Goal: Task Accomplishment & Management: Use online tool/utility

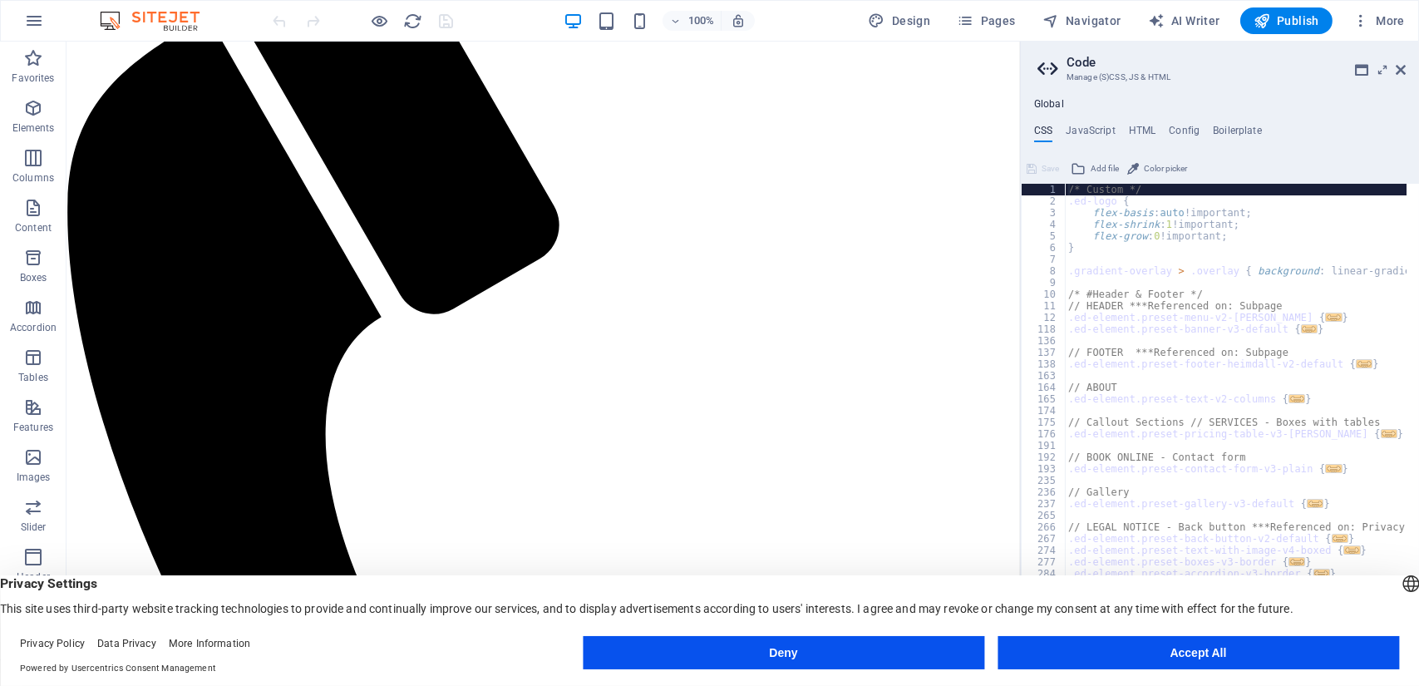
scroll to position [332, 0]
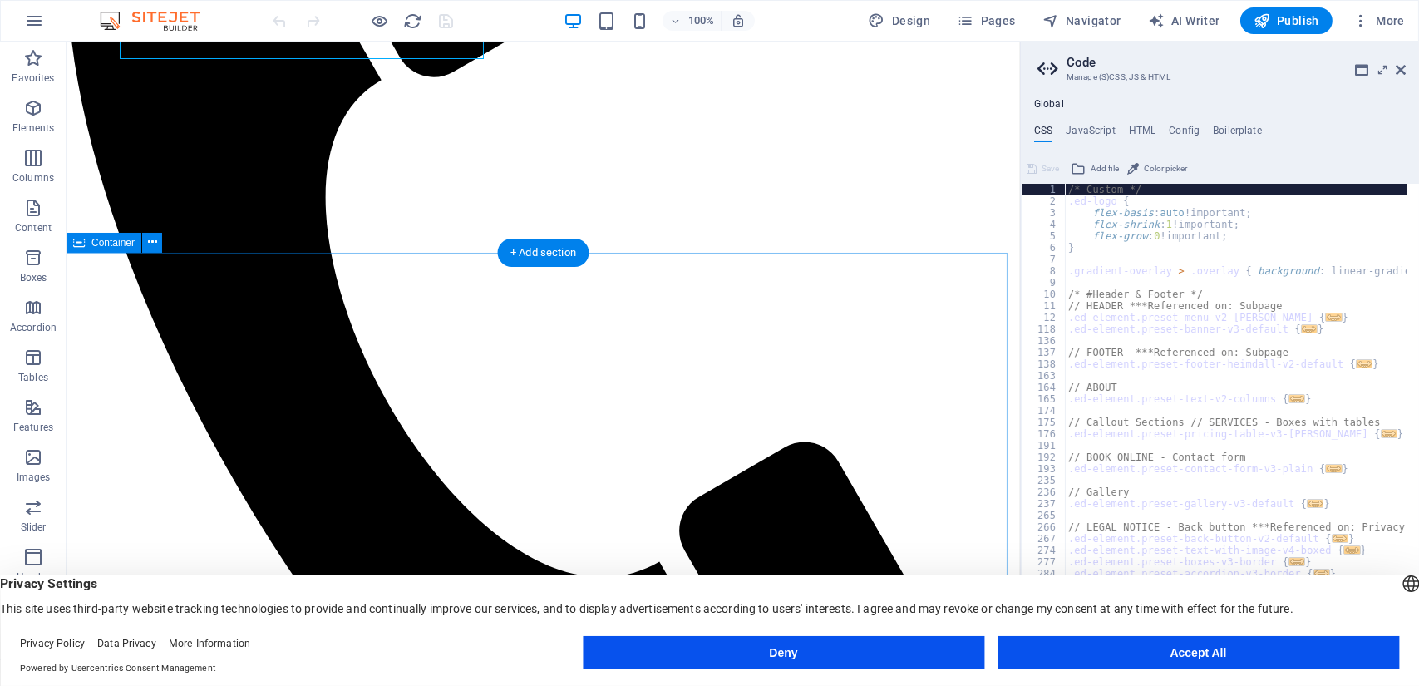
scroll to position [665, 0]
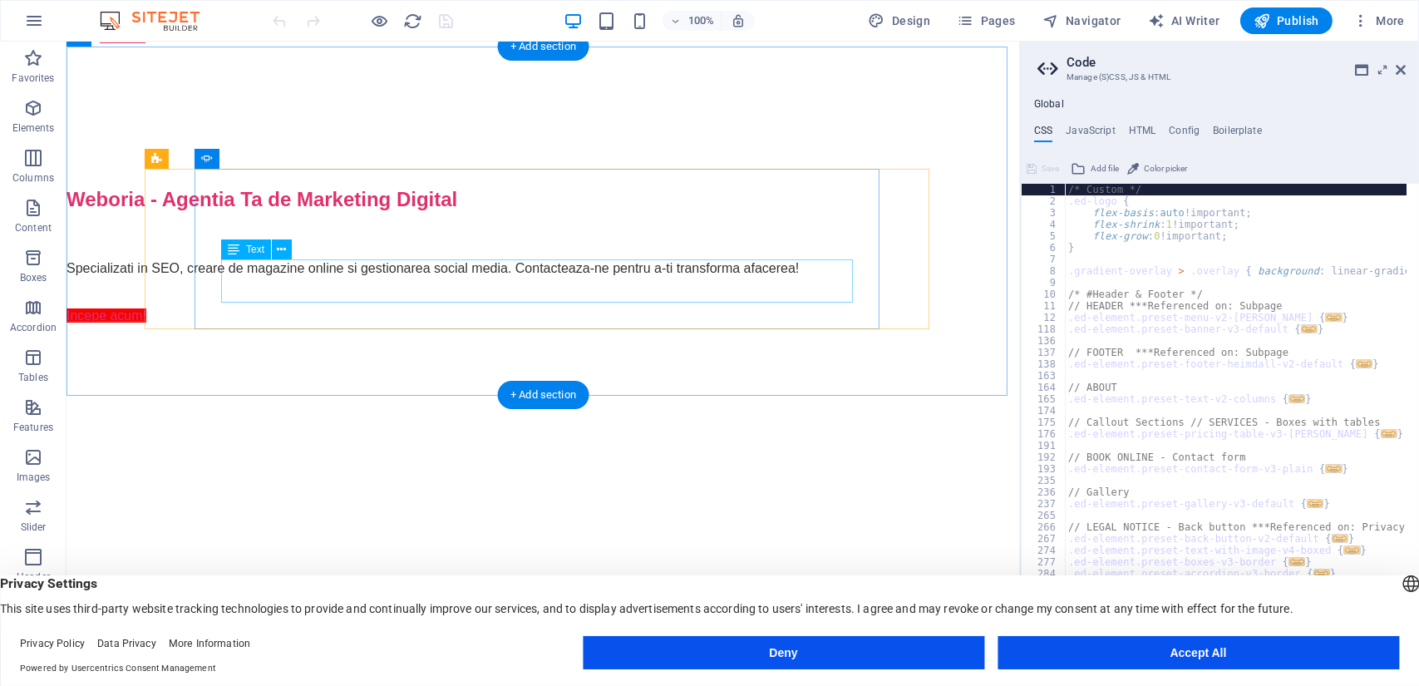
scroll to position [1662, 0]
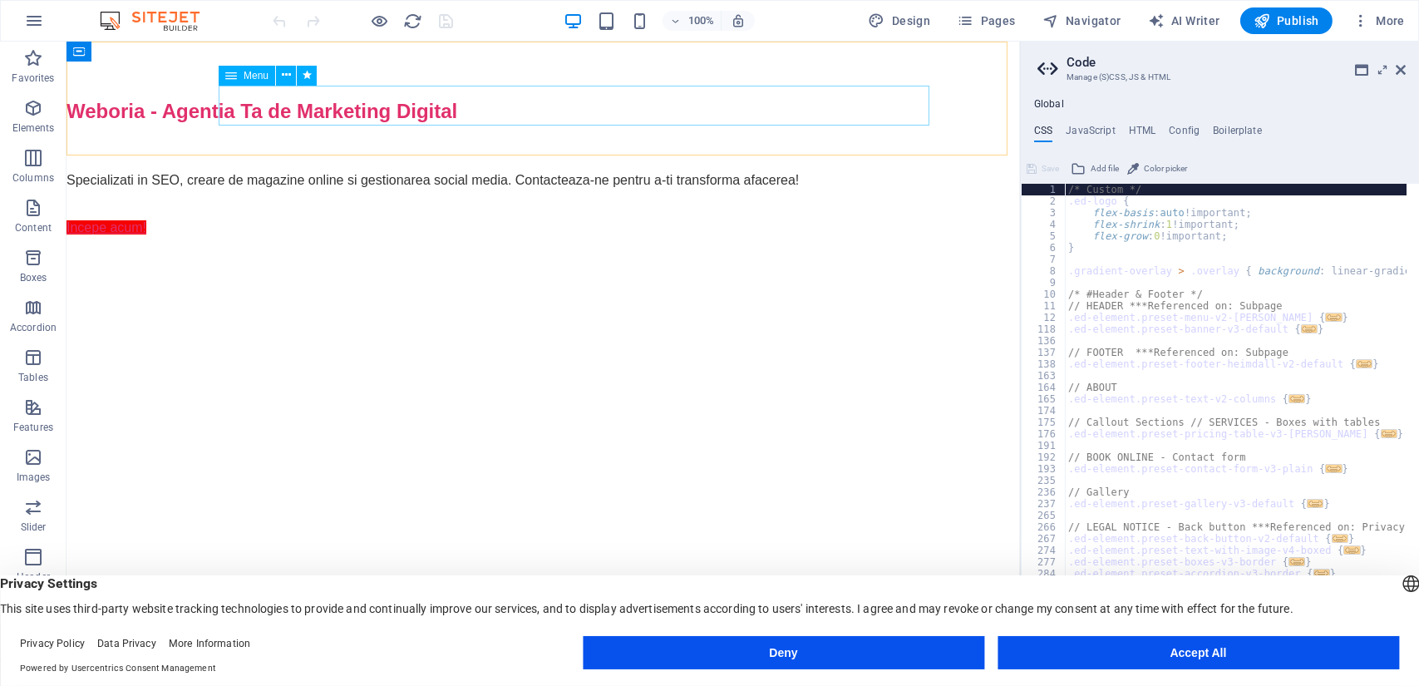
click at [1012, 23] on span "Pages" at bounding box center [986, 20] width 58 height 17
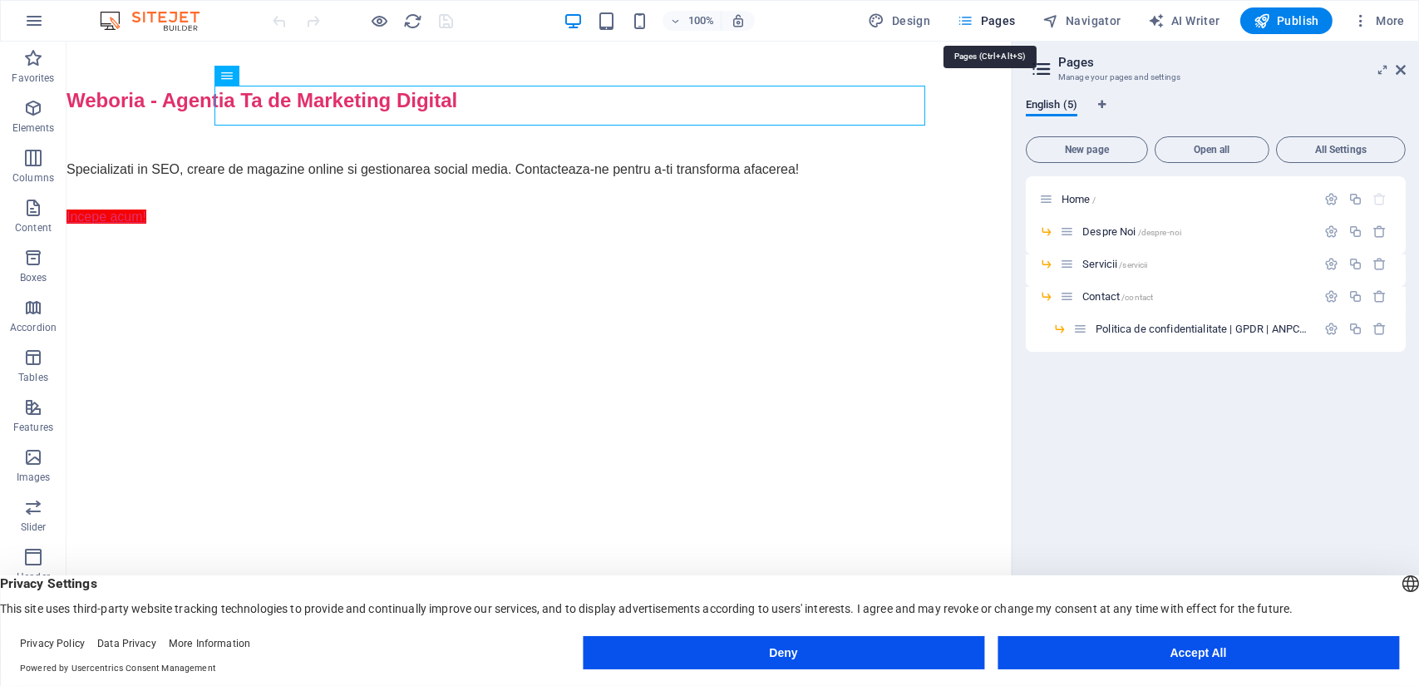
click at [993, 22] on span "Pages" at bounding box center [986, 20] width 58 height 17
click at [1142, 230] on span "/despre-noi" at bounding box center [1160, 232] width 44 height 9
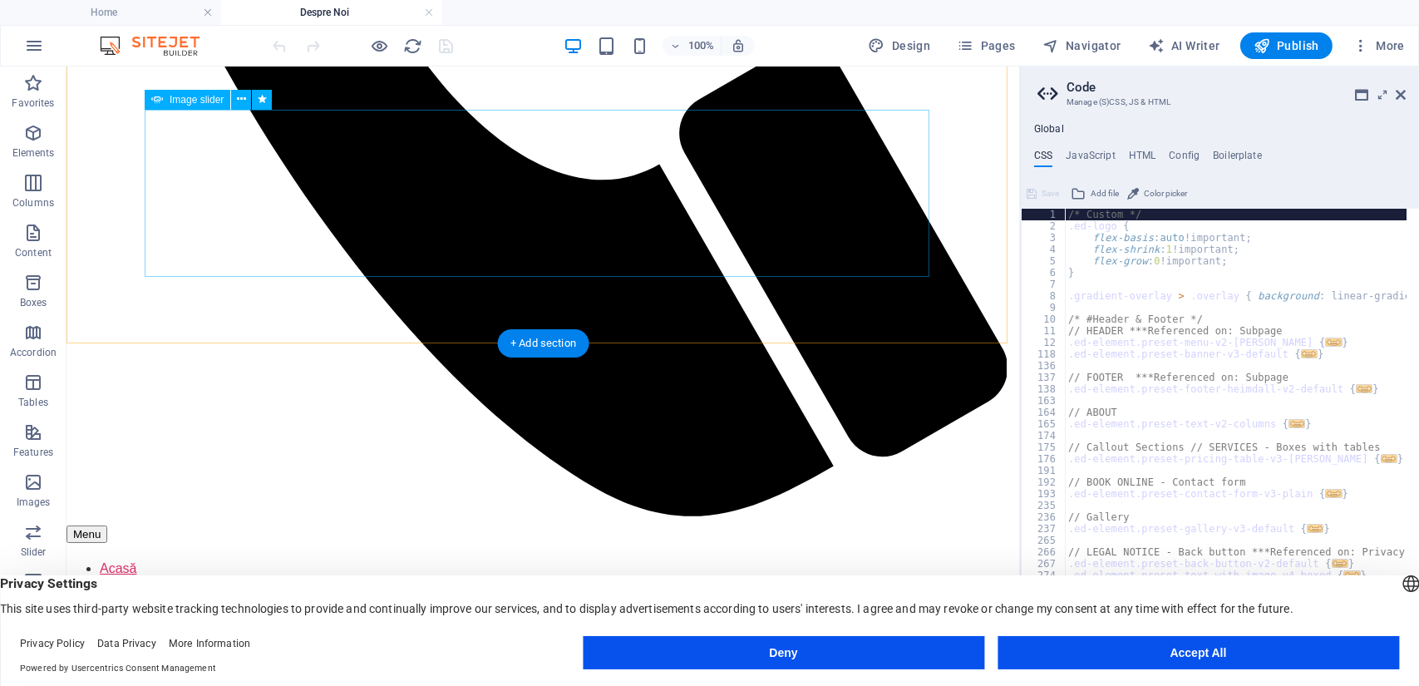
scroll to position [1034, 0]
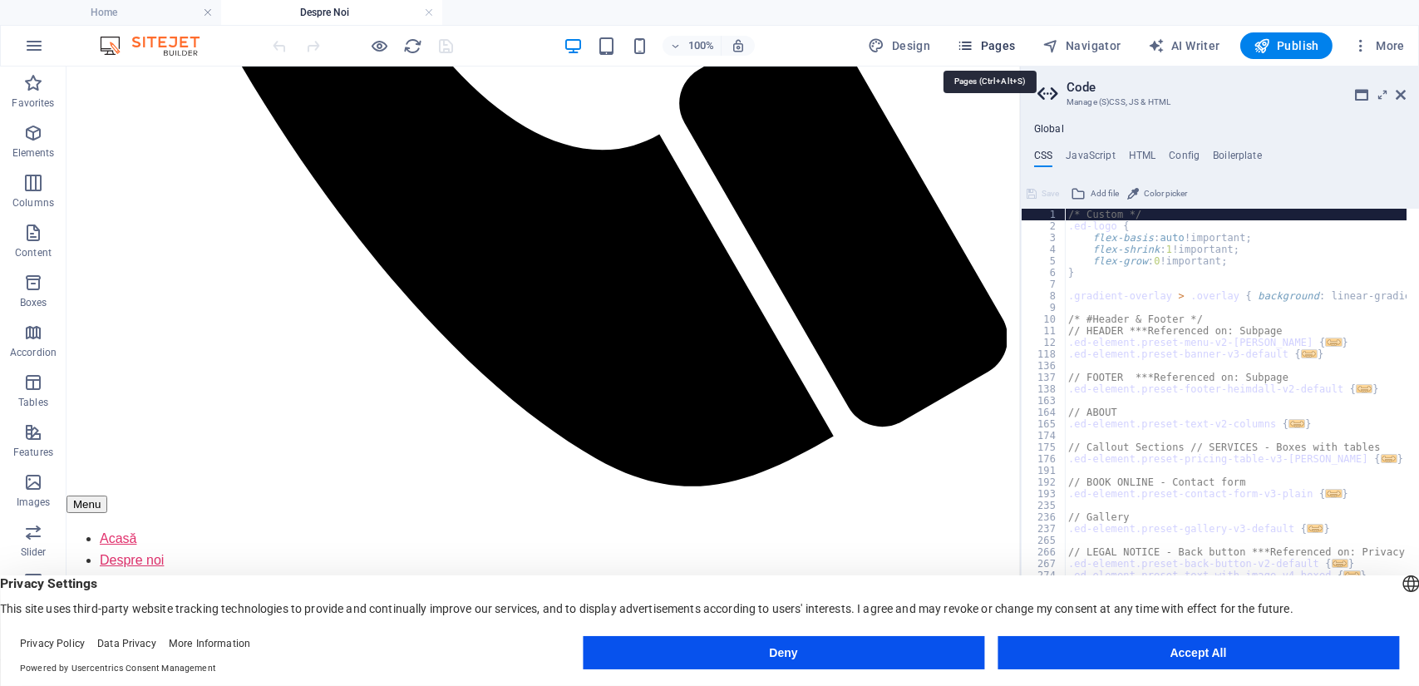
click at [1001, 47] on span "Pages" at bounding box center [986, 45] width 58 height 17
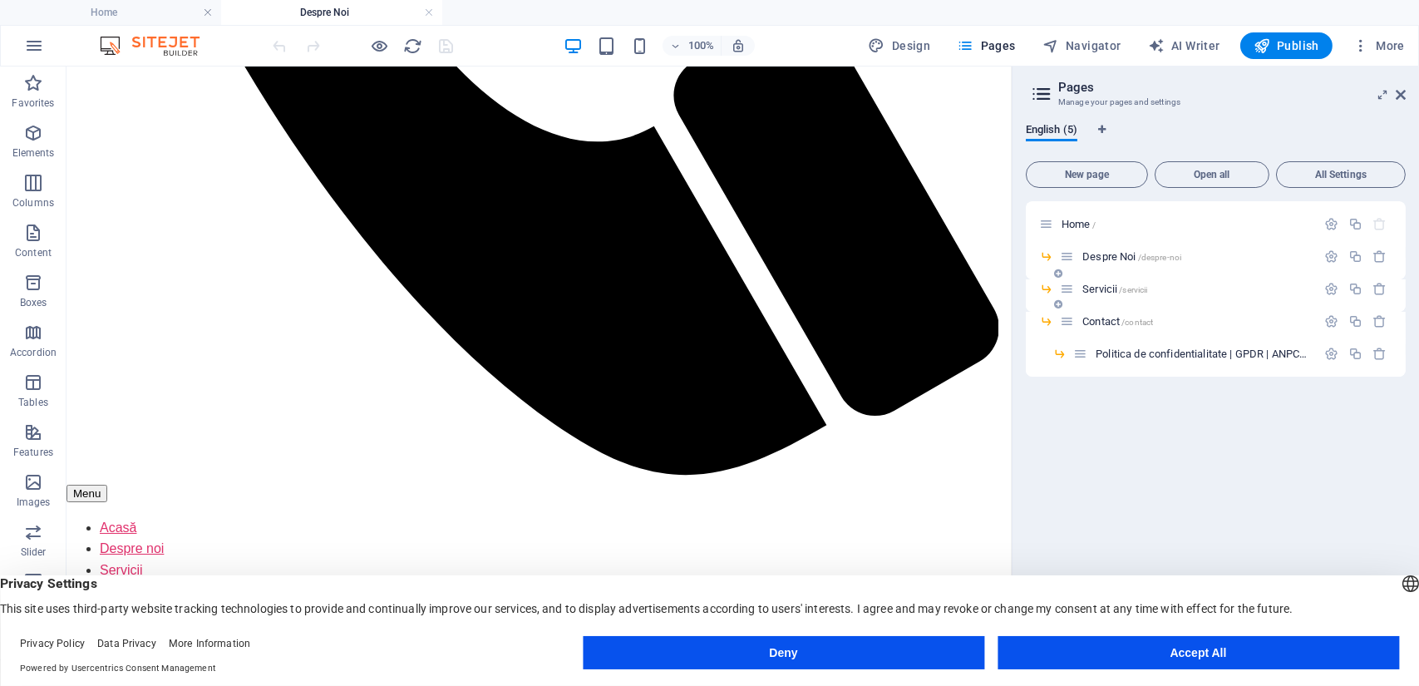
click at [1106, 286] on span "Servicii /servicii" at bounding box center [1114, 289] width 65 height 12
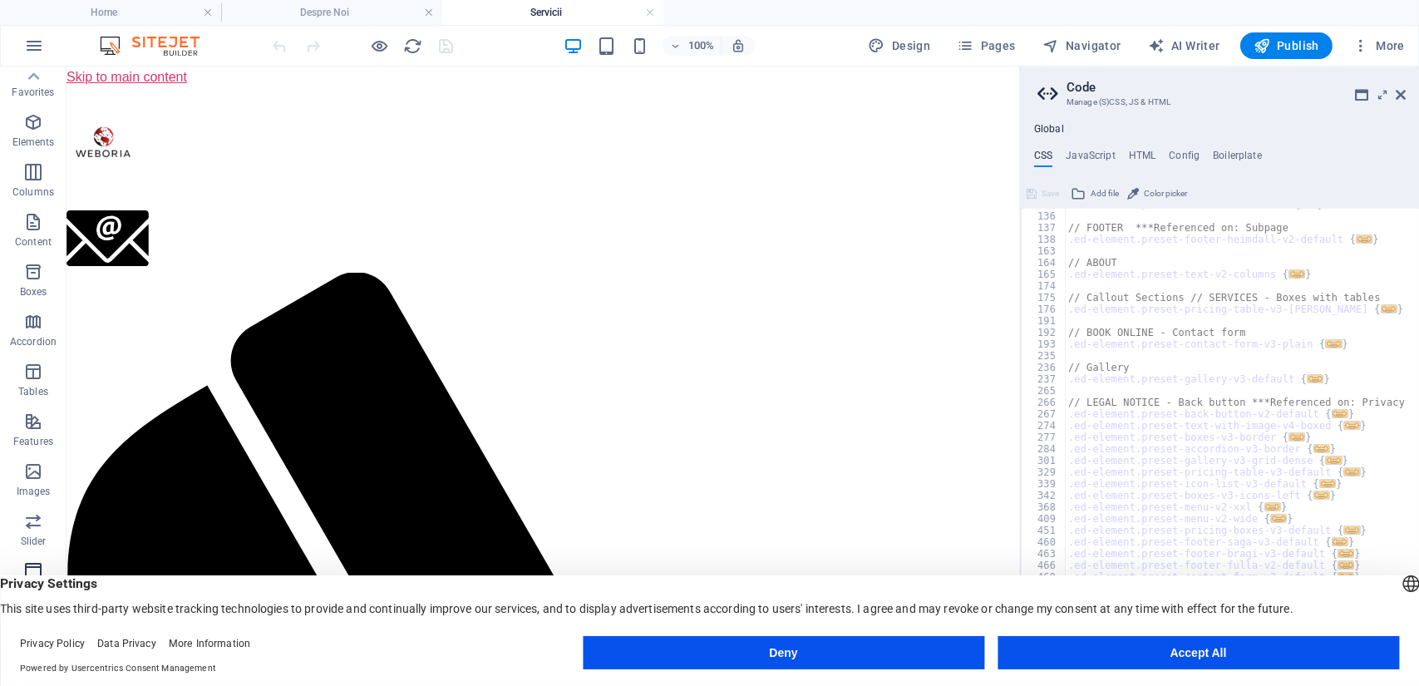
scroll to position [0, 0]
click at [34, 145] on span "Elements" at bounding box center [33, 143] width 66 height 40
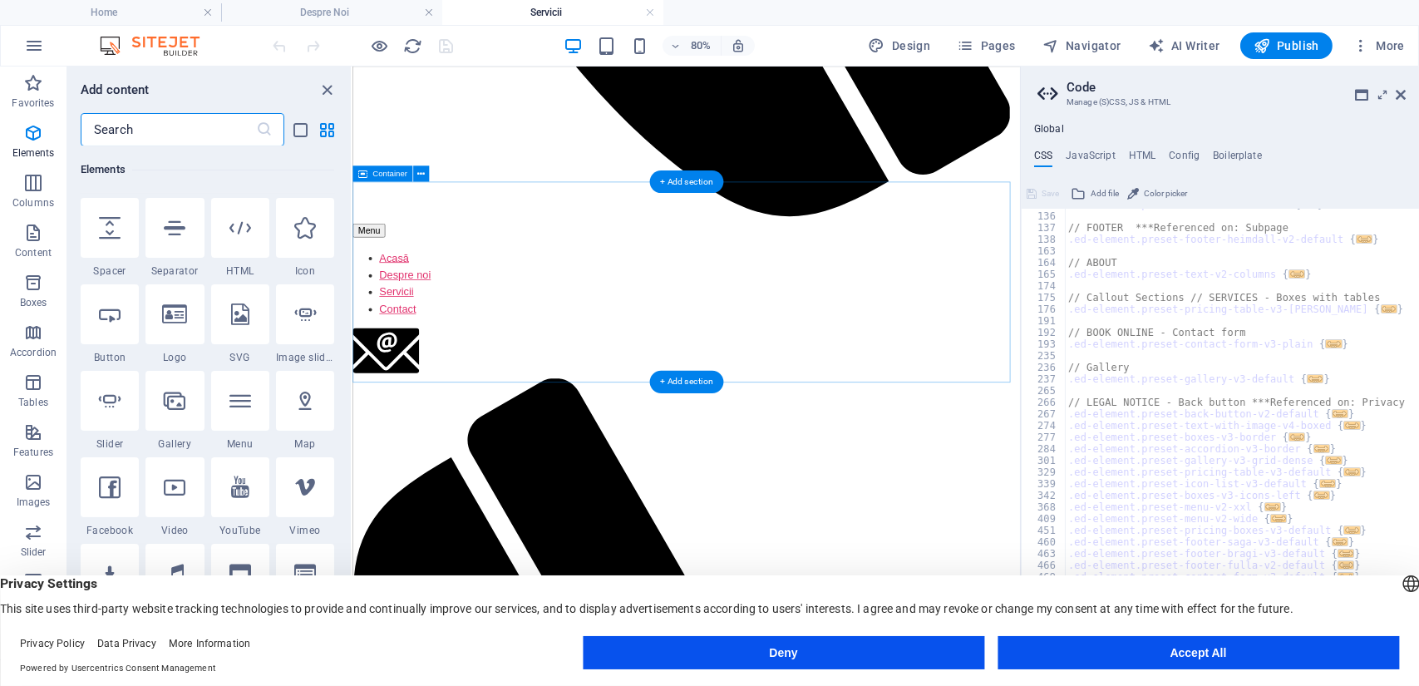
scroll to position [1123, 0]
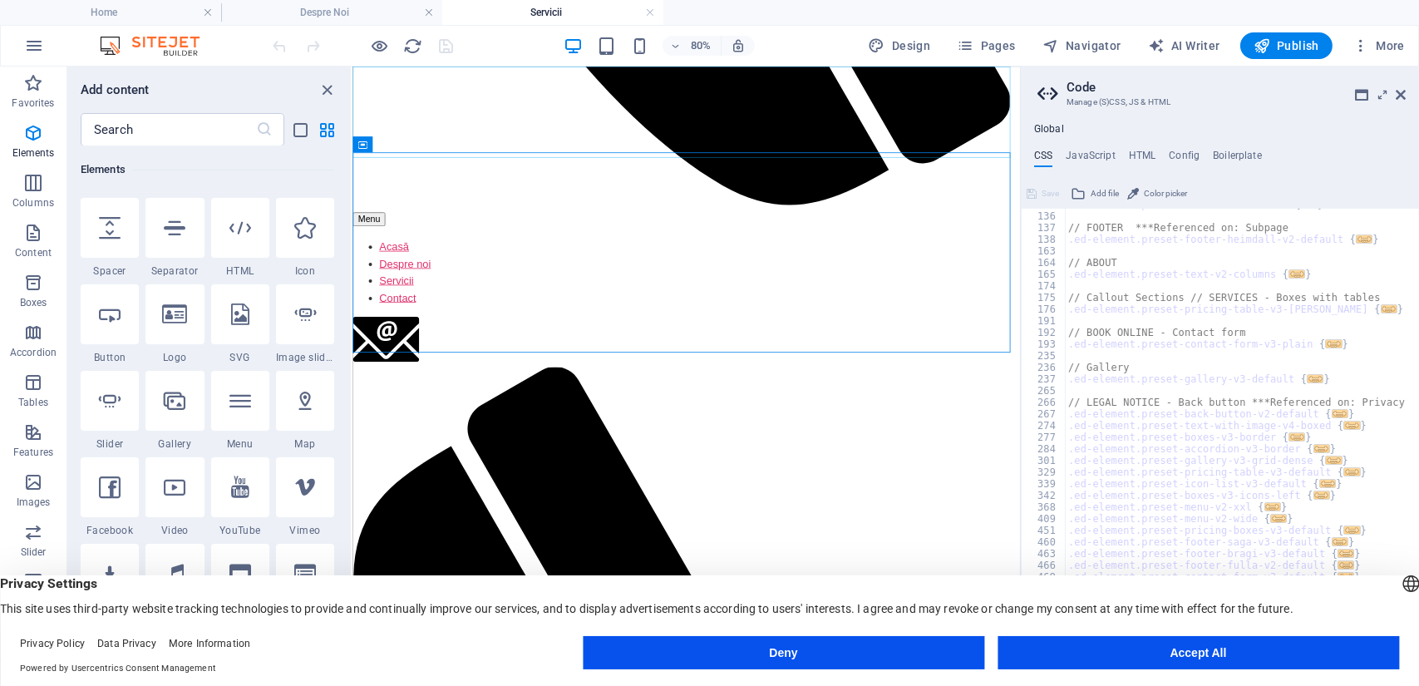
click at [657, 281] on nav "Acasă Despre noi Servicii Contact" at bounding box center [769, 323] width 834 height 85
click at [324, 91] on icon "close panel" at bounding box center [327, 90] width 19 height 19
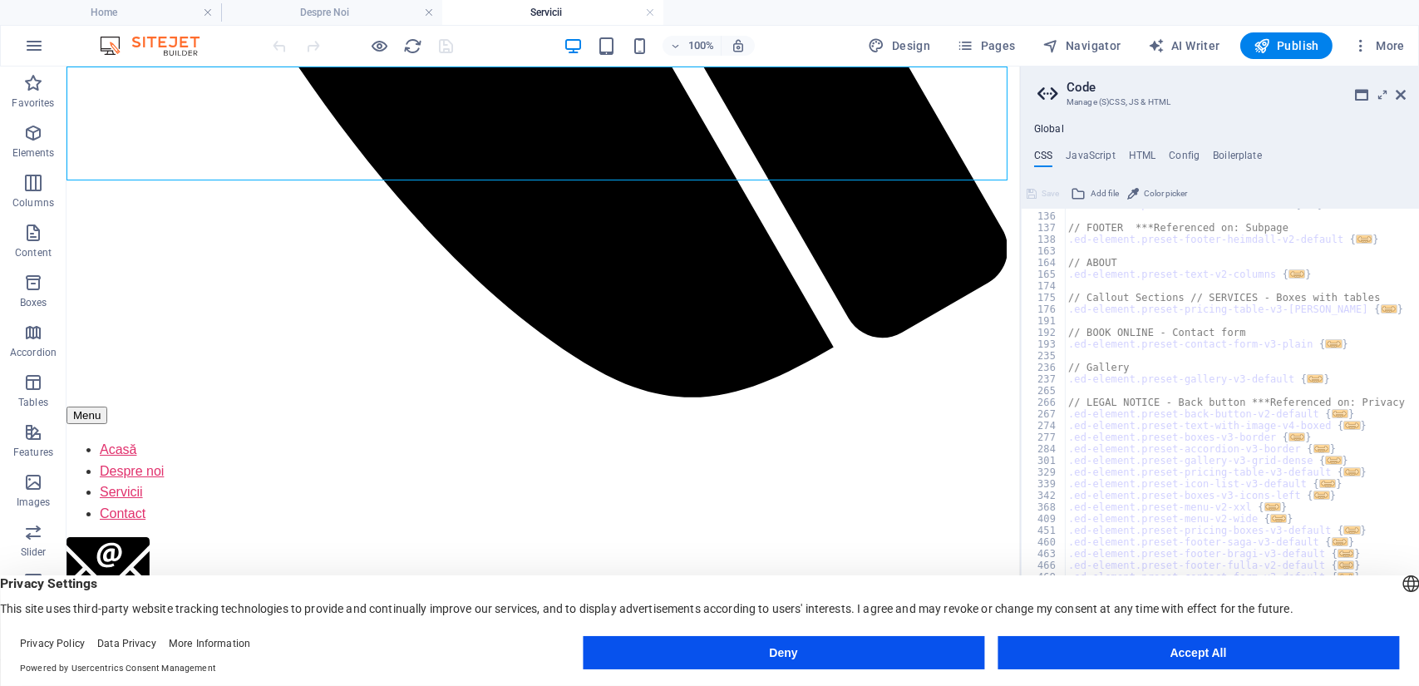
click at [423, 439] on nav "Acasă Despre noi Servicii Contact" at bounding box center [542, 481] width 953 height 85
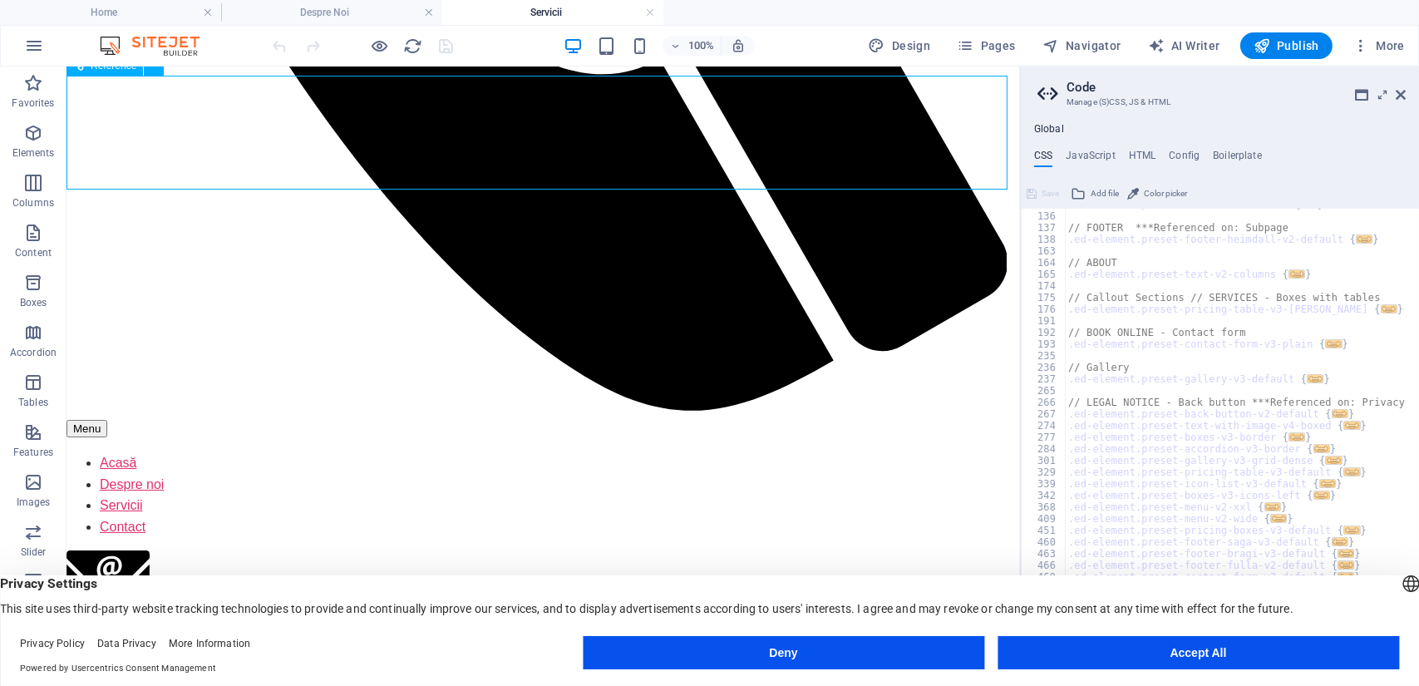
click at [425, 452] on nav "Acasă Despre noi Servicii Contact" at bounding box center [542, 494] width 953 height 85
click at [426, 452] on nav "Acasă Despre noi Servicii Contact" at bounding box center [542, 494] width 953 height 85
click at [428, 452] on nav "Acasă Despre noi Servicii Contact" at bounding box center [542, 494] width 953 height 85
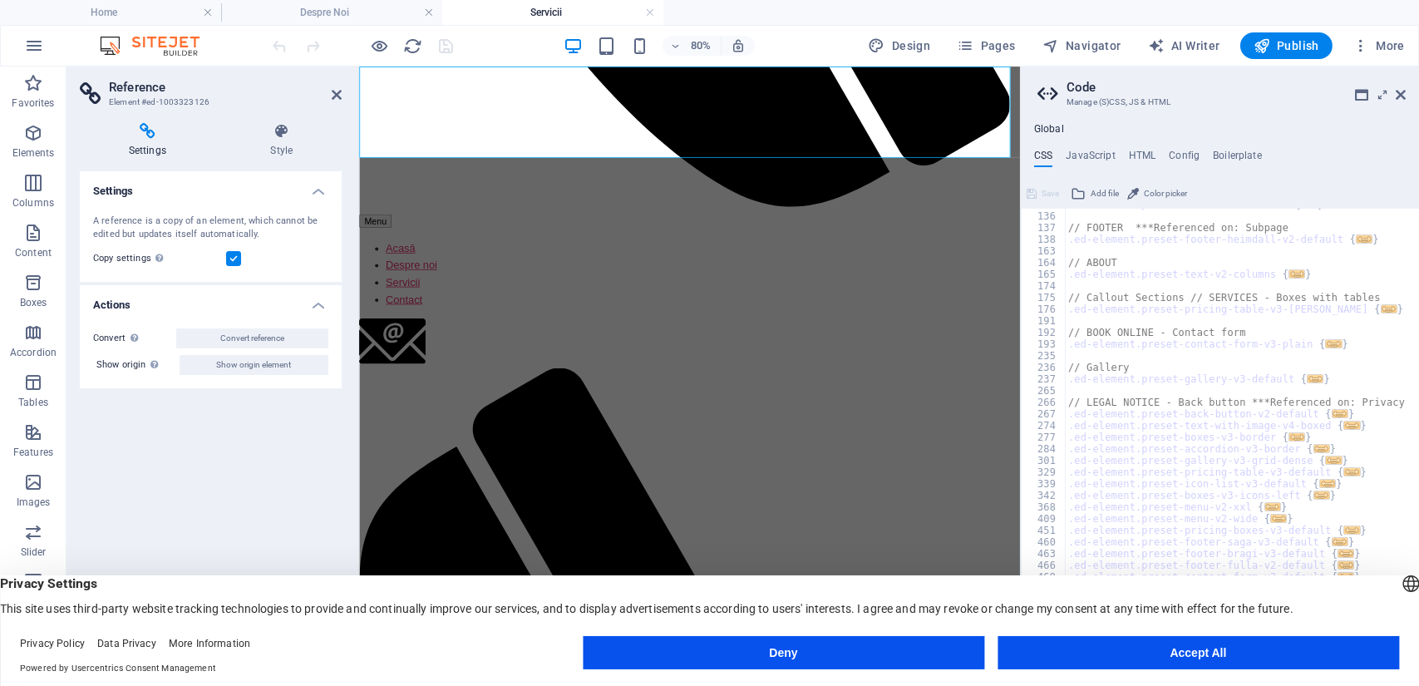
click at [445, 283] on nav "Acasă Despre noi Servicii Contact" at bounding box center [771, 325] width 826 height 85
click at [337, 88] on icon at bounding box center [337, 94] width 10 height 13
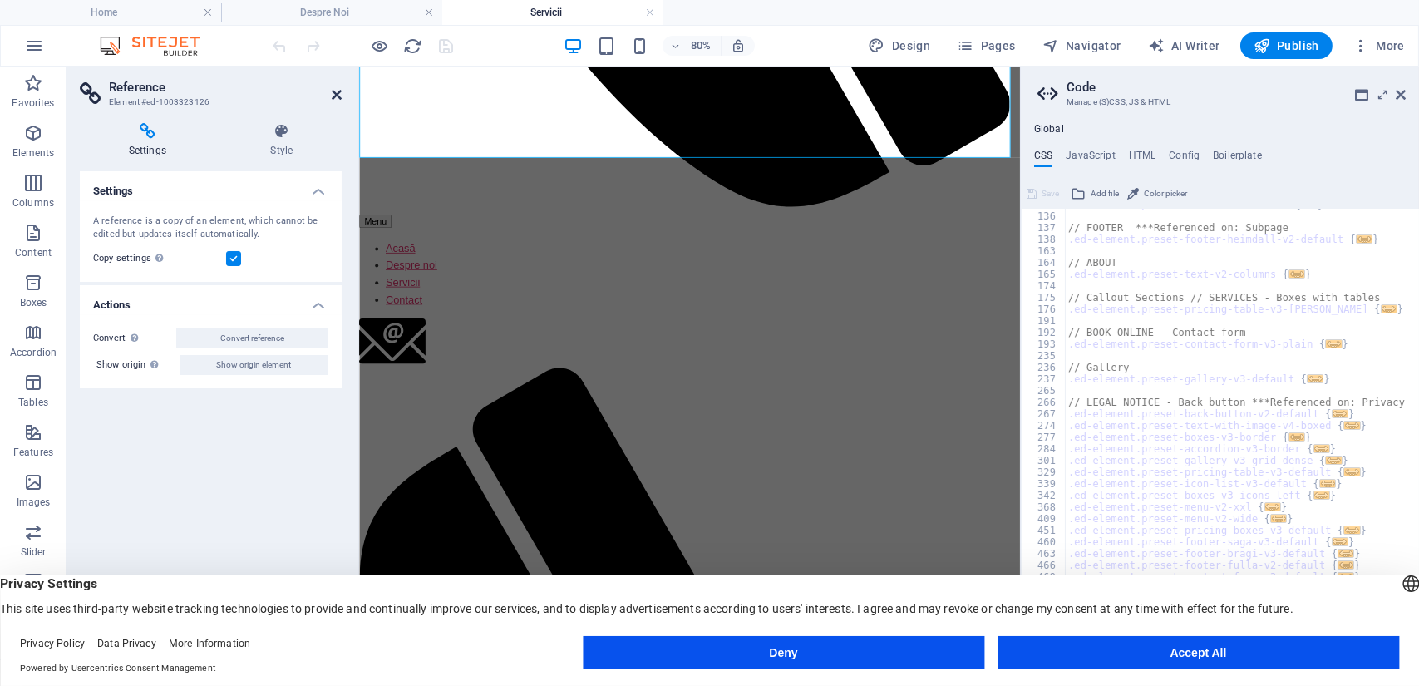
click at [336, 100] on icon at bounding box center [337, 94] width 10 height 13
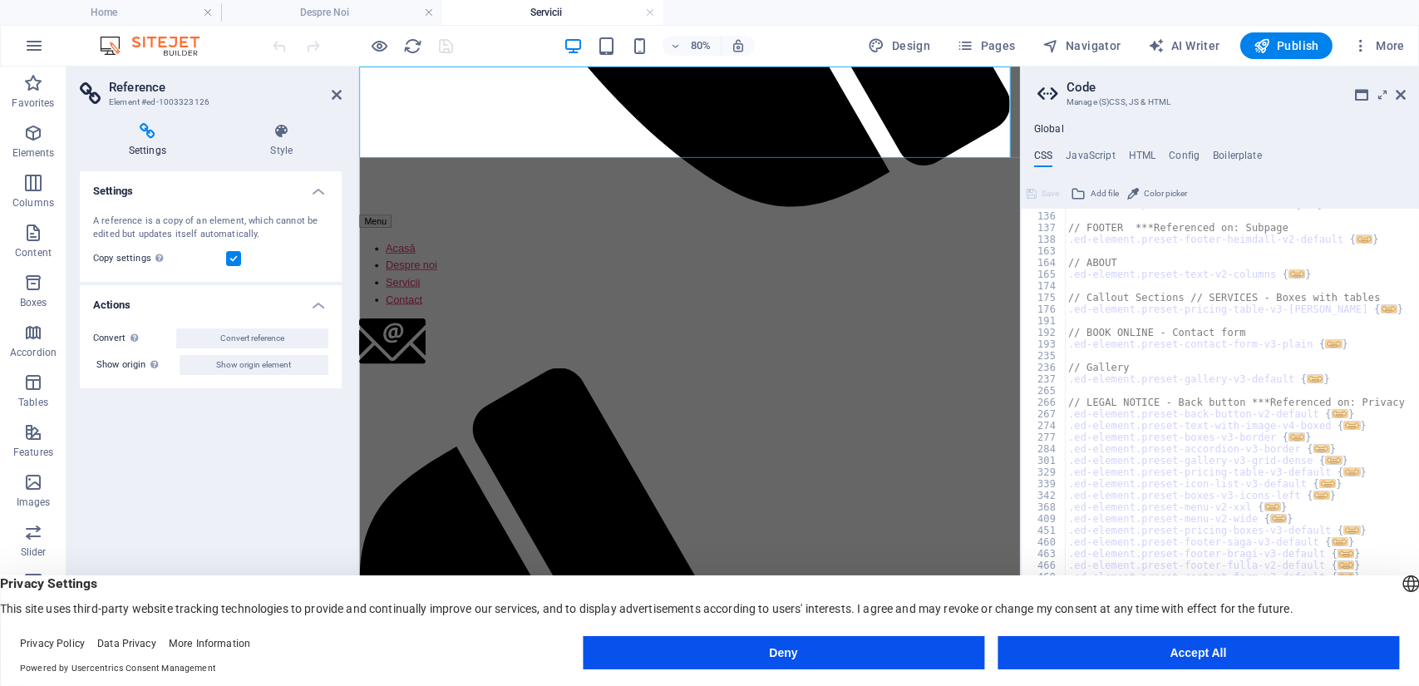
click at [330, 94] on h2 "Reference" at bounding box center [225, 87] width 233 height 15
click at [337, 98] on icon at bounding box center [337, 94] width 10 height 13
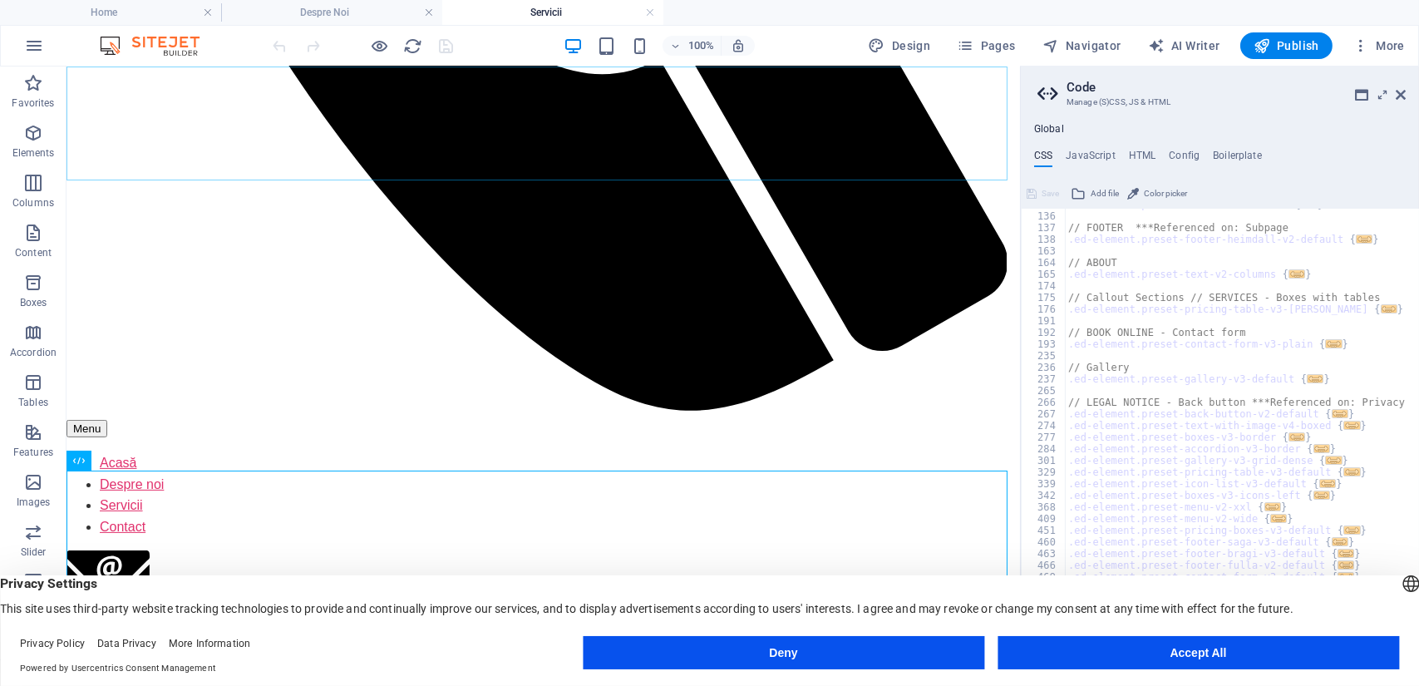
click at [603, 452] on nav "Acasă Despre noi Servicii Contact" at bounding box center [542, 494] width 953 height 85
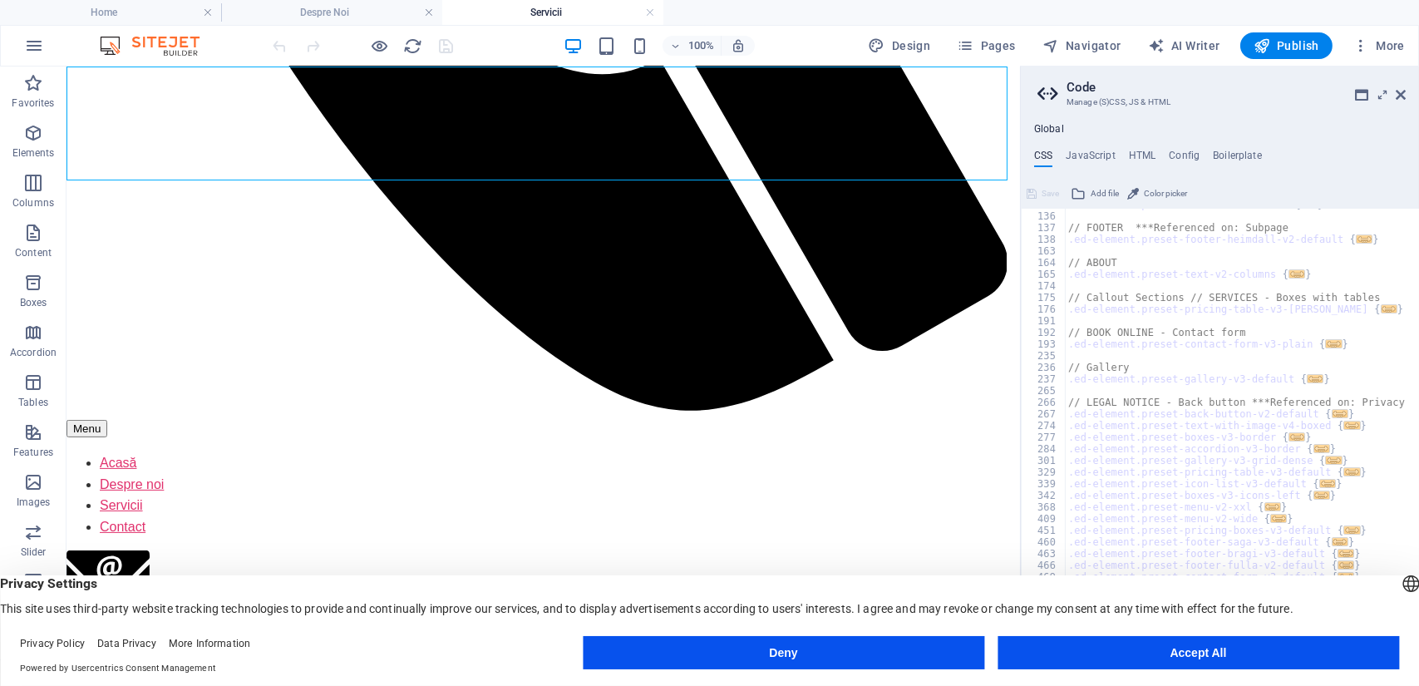
click at [614, 452] on nav "Acasă Despre noi Servicii Contact" at bounding box center [542, 494] width 953 height 85
click at [582, 452] on nav "Acasă Despre noi Servicii Contact" at bounding box center [542, 494] width 953 height 85
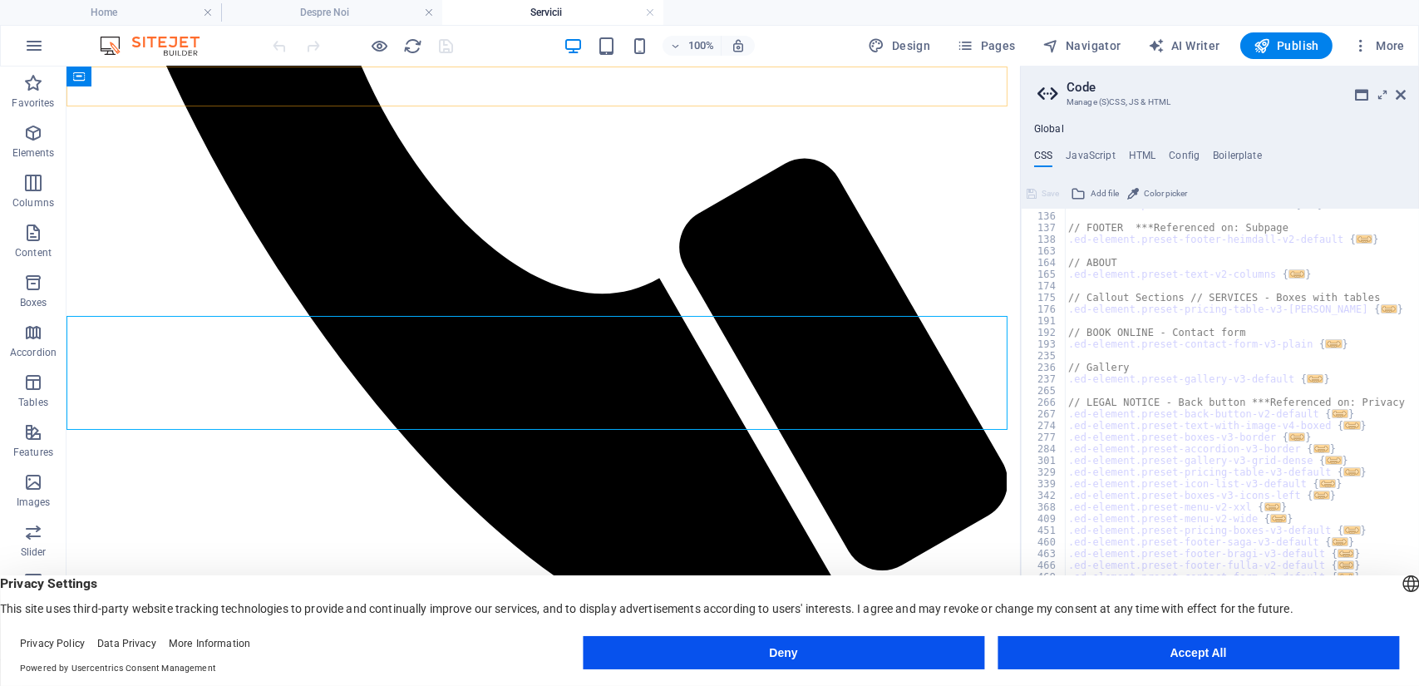
scroll to position [860, 0]
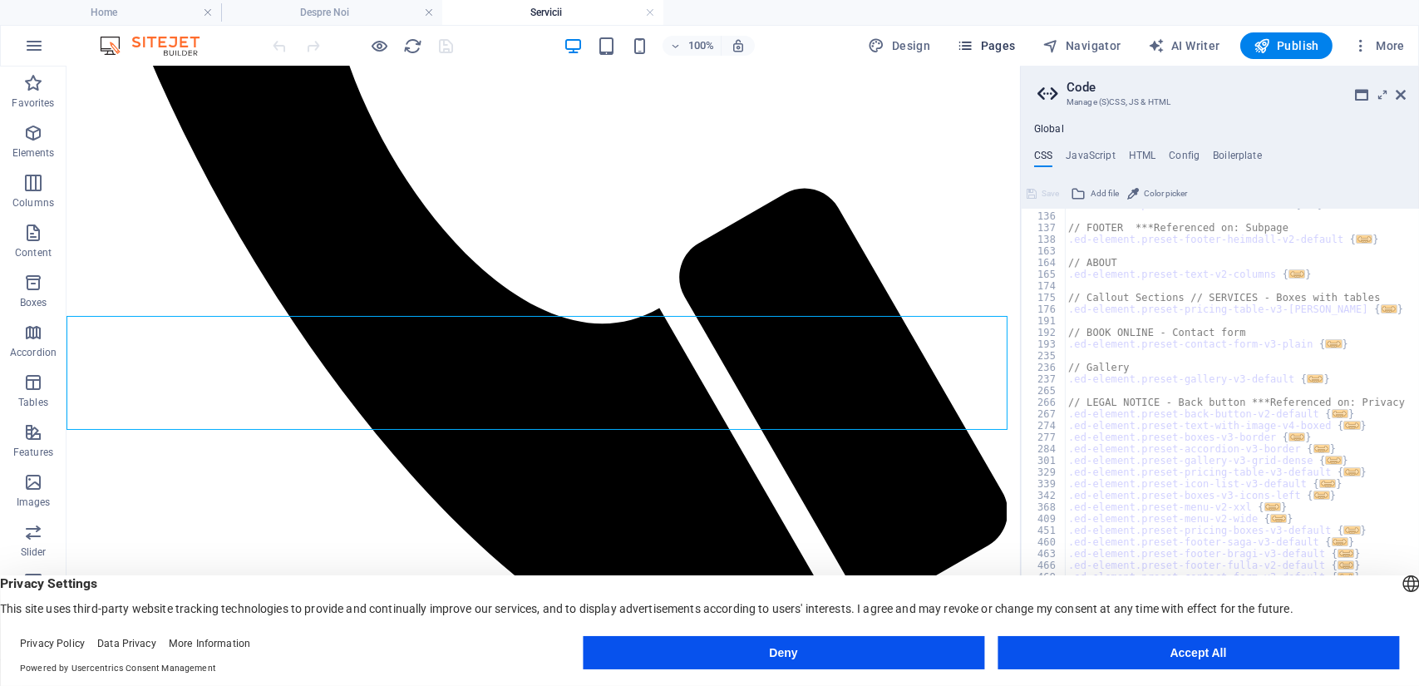
click at [991, 47] on span "Pages" at bounding box center [986, 45] width 58 height 17
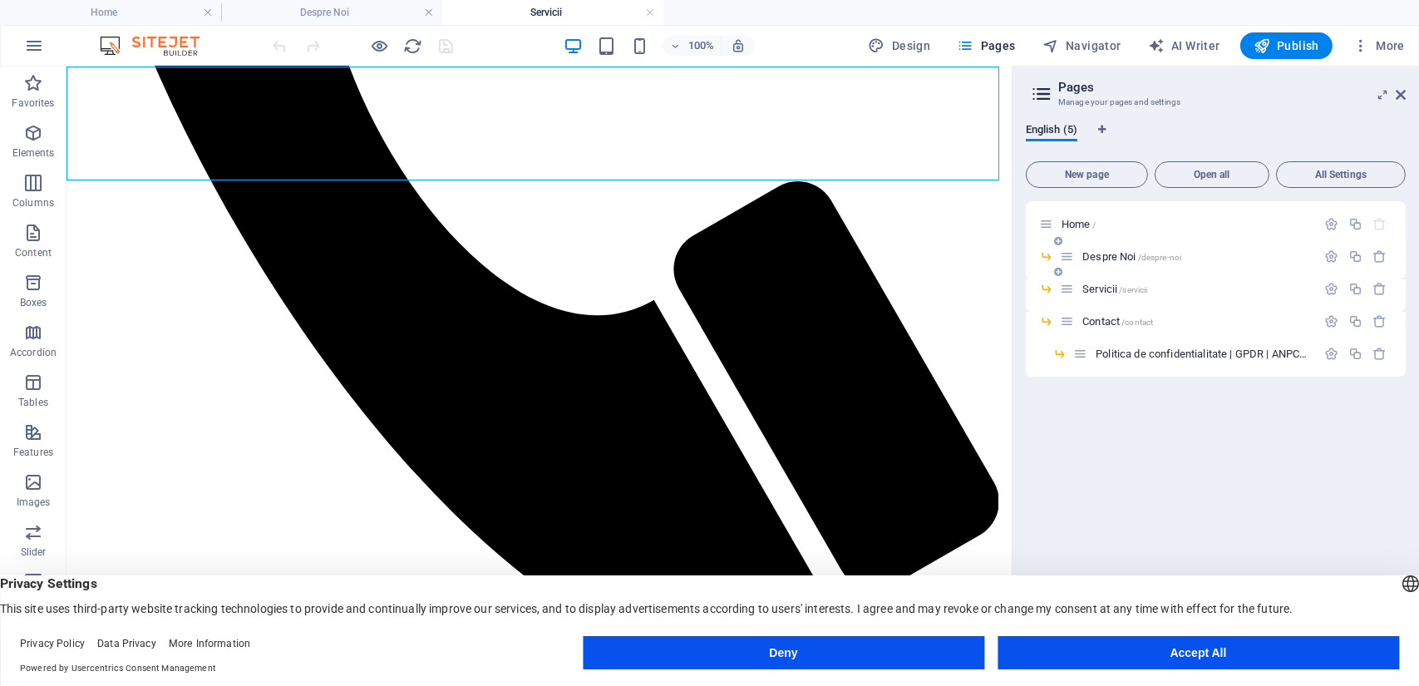
click at [1109, 257] on span "Despre Noi /despre-noi" at bounding box center [1131, 256] width 99 height 12
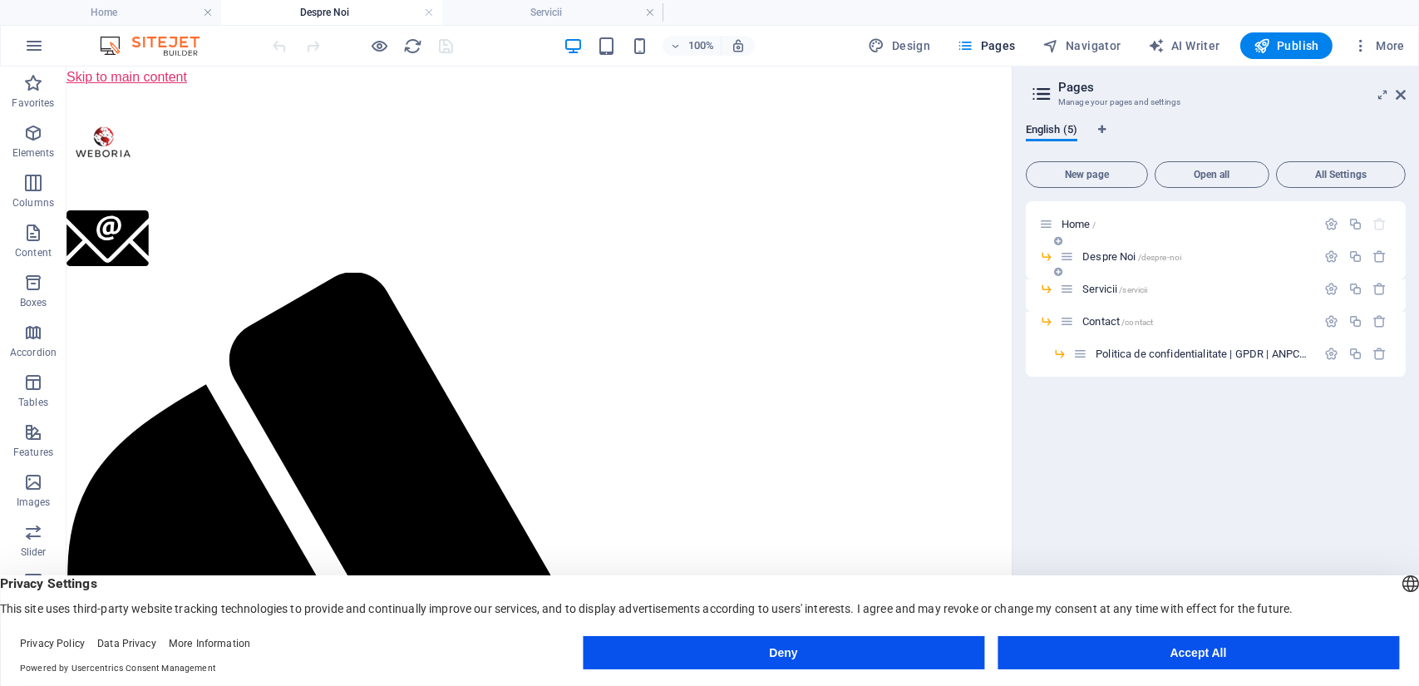
scroll to position [0, 0]
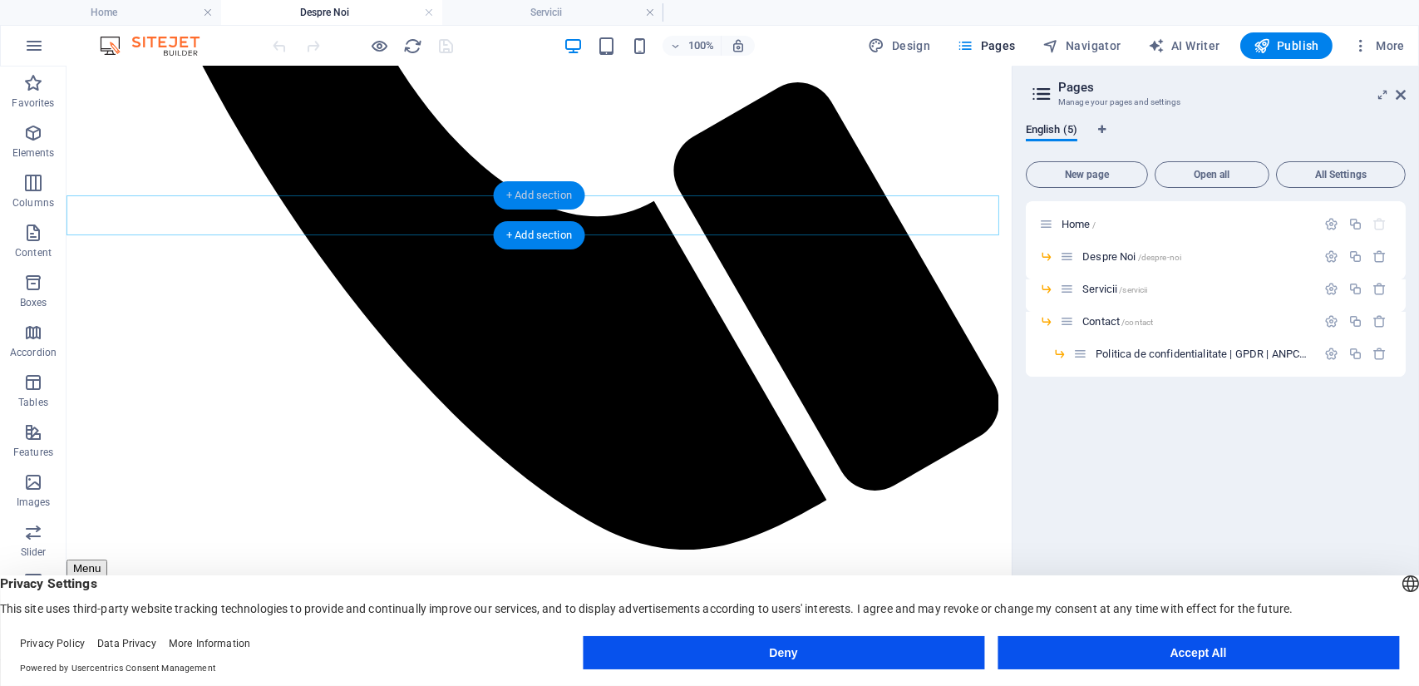
click at [524, 203] on div "+ Add section" at bounding box center [539, 195] width 92 height 28
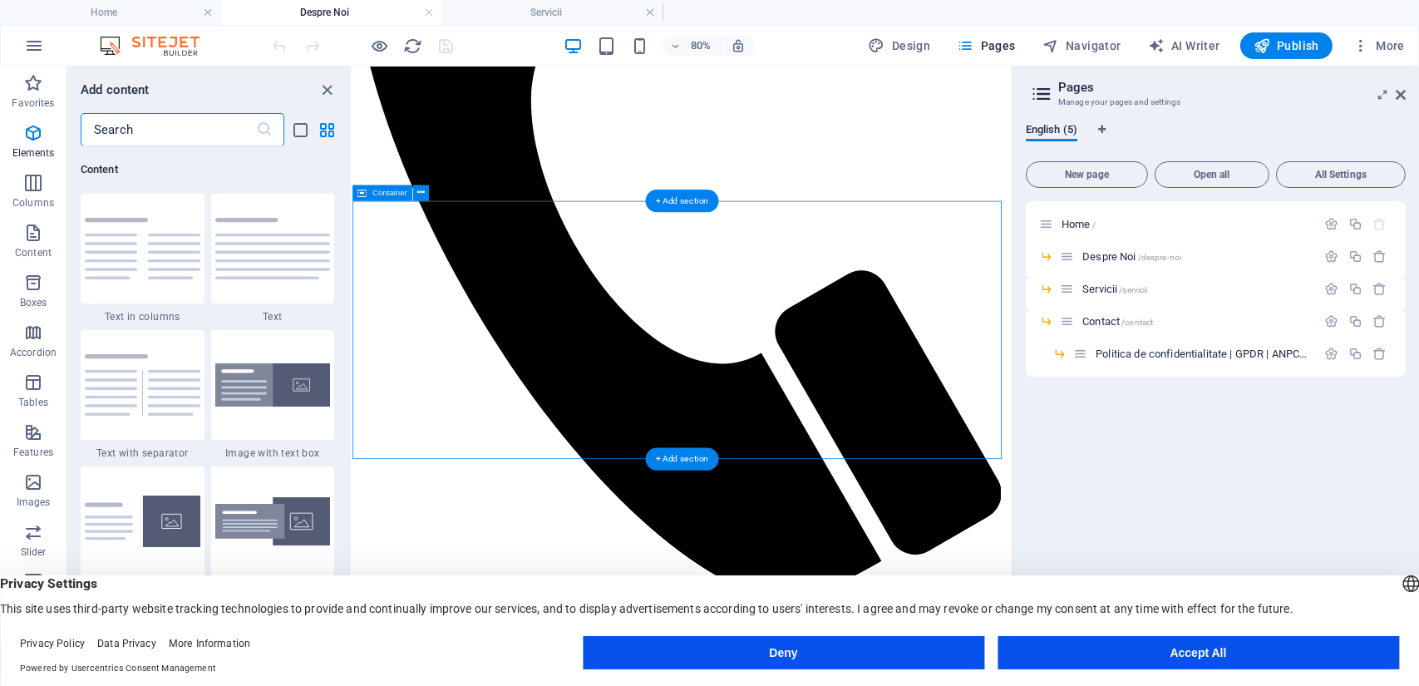
scroll to position [2908, 0]
